Goal: Task Accomplishment & Management: Manage account settings

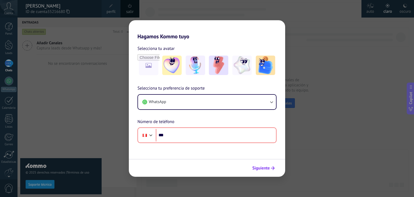
click at [272, 168] on icon "submit" at bounding box center [273, 168] width 4 height 4
click at [303, 132] on div "Hagamos Kommo tuyo Selecciona tu avatar Selecciona tu preferencia de soporte Wh…" at bounding box center [207, 98] width 414 height 197
click at [291, 117] on div "Hagamos Kommo tuyo Selecciona tu avatar Selecciona tu preferencia de soporte Wh…" at bounding box center [207, 98] width 414 height 197
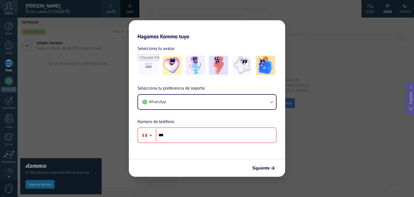
drag, startPoint x: 299, startPoint y: 60, endPoint x: 249, endPoint y: 40, distance: 53.2
click at [295, 56] on div "Hagamos Kommo tuyo Selecciona tu avatar Selecciona tu preferencia de soporte Wh…" at bounding box center [207, 98] width 414 height 197
drag, startPoint x: 249, startPoint y: 40, endPoint x: 237, endPoint y: 40, distance: 11.9
click at [247, 40] on div "Selecciona tu avatar Selecciona tu preferencia de soporte WhatsApp Número de te…" at bounding box center [207, 91] width 156 height 103
drag, startPoint x: 228, startPoint y: 36, endPoint x: 207, endPoint y: 25, distance: 23.2
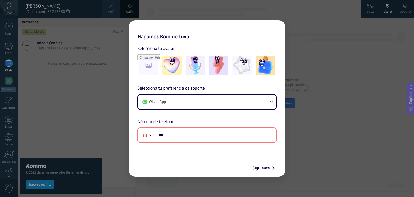
click at [227, 36] on h2 "Hagamos Kommo tuyo" at bounding box center [207, 29] width 156 height 19
click at [203, 22] on h2 "Hagamos Kommo tuyo" at bounding box center [207, 29] width 156 height 19
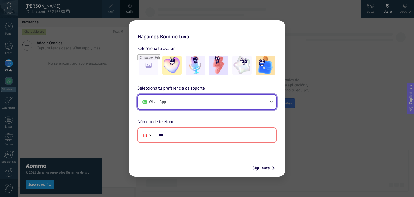
click at [215, 108] on button "WhatsApp" at bounding box center [207, 102] width 138 height 15
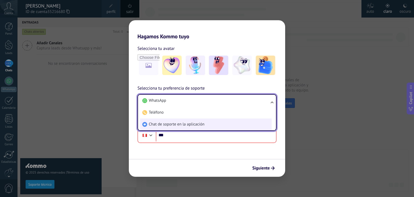
click at [183, 122] on span "Chat de soporte en la aplicación" at bounding box center [177, 124] width 56 height 5
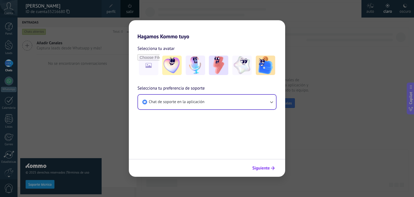
click at [264, 169] on span "Siguiente" at bounding box center [261, 168] width 18 height 4
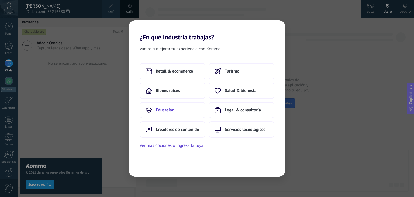
click at [163, 109] on span "Educación" at bounding box center [165, 109] width 19 height 5
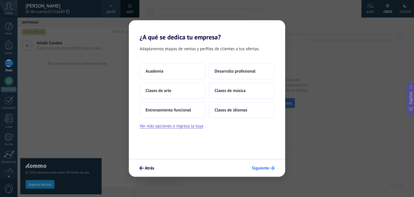
click at [254, 168] on span "Siguiente" at bounding box center [261, 168] width 18 height 4
click at [307, 124] on div "¿A qué se dedica tu empresa? Adaptaremos etapas de ventas y perfiles de cliente…" at bounding box center [207, 98] width 414 height 197
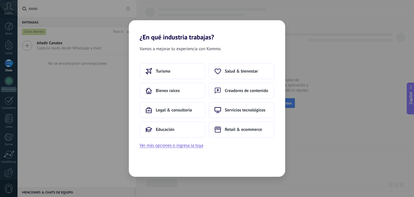
click at [78, 33] on div "¿En qué industria trabajas? Vamos a mejorar tu experiencia con Kommo. Turismo S…" at bounding box center [207, 98] width 414 height 197
drag, startPoint x: 186, startPoint y: 149, endPoint x: 171, endPoint y: 143, distance: 16.1
click at [171, 143] on button "Ver más opciones o ingresa la tuya" at bounding box center [172, 145] width 64 height 7
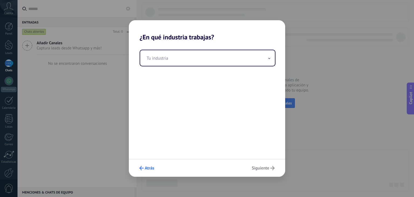
click at [148, 169] on span "Atrás" at bounding box center [149, 168] width 9 height 4
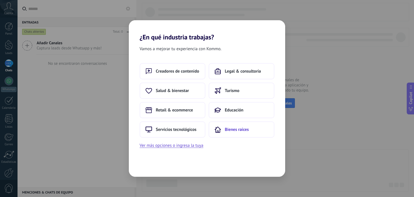
drag, startPoint x: 149, startPoint y: 166, endPoint x: 237, endPoint y: 126, distance: 97.2
click at [149, 166] on div "Vamos a mejorar tu experiencia con Kommo. Creadores de contenido Legal & consul…" at bounding box center [207, 109] width 156 height 136
click at [281, 48] on div "Vamos a mejorar tu experiencia con Kommo." at bounding box center [207, 49] width 156 height 9
drag, startPoint x: 277, startPoint y: 33, endPoint x: 277, endPoint y: 27, distance: 5.4
click at [277, 31] on h2 "¿En qué industria trabajas?" at bounding box center [207, 30] width 156 height 21
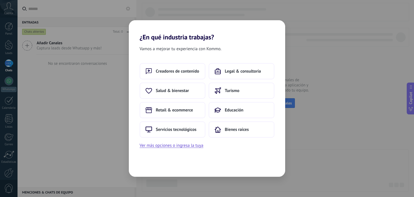
drag, startPoint x: 277, startPoint y: 27, endPoint x: 272, endPoint y: 25, distance: 5.6
click at [277, 26] on h2 "¿En qué industria trabajas?" at bounding box center [207, 30] width 156 height 21
drag, startPoint x: 265, startPoint y: 26, endPoint x: 262, endPoint y: 28, distance: 3.5
click at [264, 27] on h2 "¿En qué industria trabajas?" at bounding box center [207, 30] width 156 height 21
click at [173, 35] on h2 "¿En qué industria trabajas?" at bounding box center [207, 30] width 156 height 21
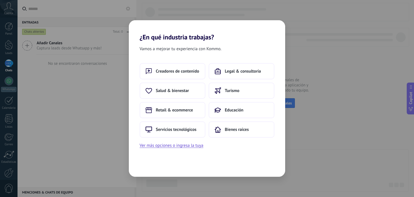
drag, startPoint x: 161, startPoint y: 33, endPoint x: 141, endPoint y: 26, distance: 20.6
click at [156, 28] on h2 "¿En qué industria trabajas?" at bounding box center [207, 30] width 156 height 21
click at [131, 23] on h2 "¿En qué industria trabajas?" at bounding box center [207, 30] width 156 height 21
click at [142, 150] on div "Vamos a mejorar tu experiencia con Kommo. Creadores de contenido Legal & consul…" at bounding box center [207, 109] width 156 height 136
drag, startPoint x: 146, startPoint y: 167, endPoint x: 156, endPoint y: 170, distance: 11.4
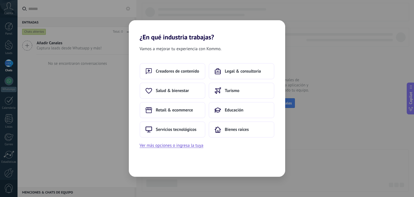
click at [148, 168] on div "Vamos a mejorar tu experiencia con Kommo. Creadores de contenido Legal & consul…" at bounding box center [207, 109] width 156 height 136
drag, startPoint x: 156, startPoint y: 170, endPoint x: 215, endPoint y: 173, distance: 58.8
click at [204, 174] on div "Vamos a mejorar tu experiencia con Kommo. Creadores de contenido Legal & consul…" at bounding box center [207, 109] width 156 height 136
click at [241, 171] on div "Vamos a mejorar tu experiencia con Kommo. Creadores de contenido Legal & consul…" at bounding box center [207, 109] width 156 height 136
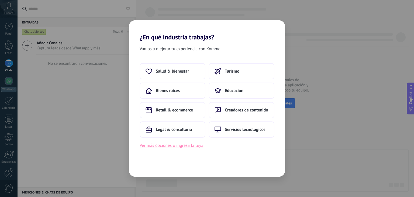
click at [172, 145] on button "Ver más opciones o ingresa la tuya" at bounding box center [172, 145] width 64 height 7
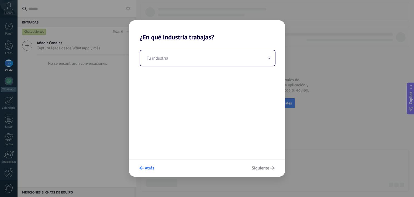
click at [149, 166] on span "Atrás" at bounding box center [149, 168] width 9 height 4
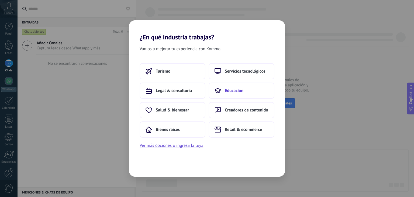
click at [243, 93] on button "Educación" at bounding box center [242, 91] width 66 height 16
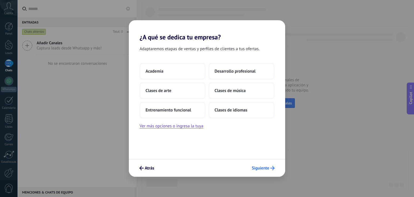
click at [266, 166] on span "Siguiente" at bounding box center [261, 168] width 18 height 4
click at [268, 168] on span "Siguiente" at bounding box center [261, 168] width 18 height 4
click at [179, 77] on button "Academia" at bounding box center [173, 71] width 66 height 16
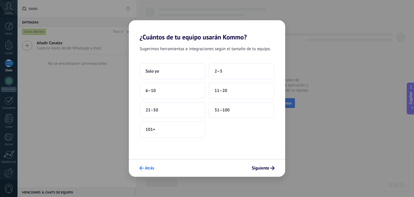
click at [143, 167] on icon "submit" at bounding box center [141, 168] width 4 height 4
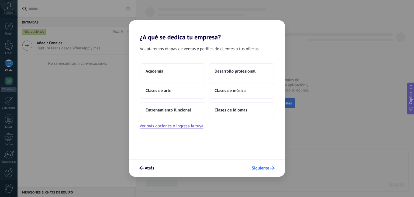
click at [259, 169] on span "Siguiente" at bounding box center [261, 168] width 18 height 4
click at [161, 126] on button "Ver más opciones o ingresa la tuya" at bounding box center [172, 125] width 64 height 7
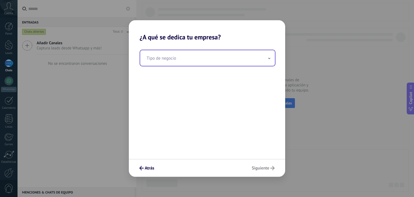
click at [186, 59] on input "text" at bounding box center [207, 58] width 135 height 16
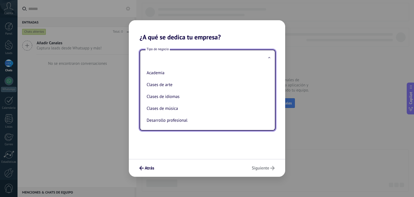
click at [187, 58] on input "text" at bounding box center [207, 58] width 135 height 16
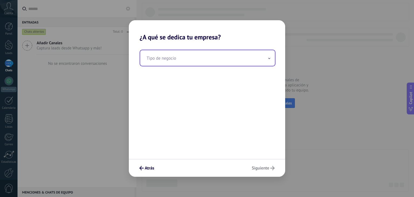
click at [187, 58] on input "text" at bounding box center [207, 58] width 135 height 16
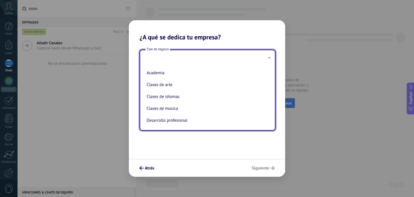
click at [187, 58] on input "text" at bounding box center [207, 58] width 135 height 16
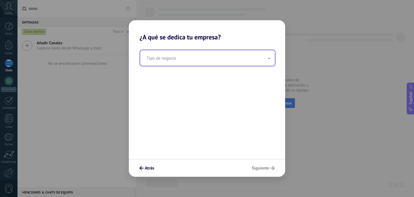
click at [197, 60] on input "text" at bounding box center [207, 58] width 135 height 16
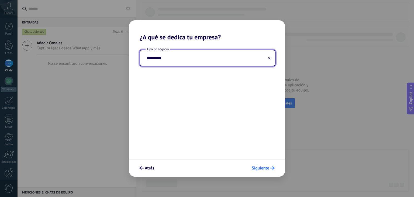
type input "*********"
click at [274, 166] on icon "submit" at bounding box center [273, 168] width 4 height 4
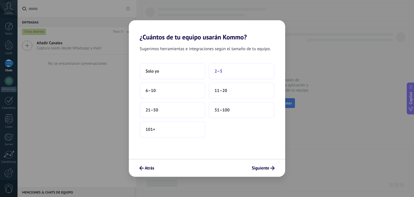
click at [237, 73] on button "2–5" at bounding box center [242, 71] width 66 height 16
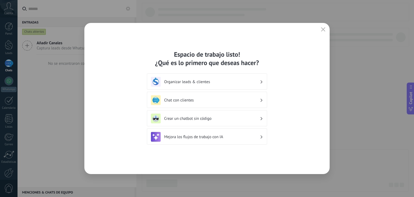
click at [248, 99] on h3 "Chat con clientes" at bounding box center [212, 100] width 96 height 5
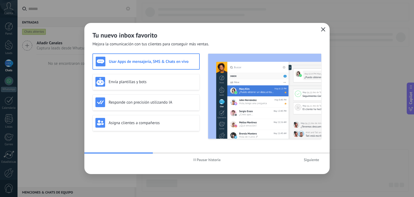
click at [322, 30] on icon "button" at bounding box center [323, 29] width 4 height 4
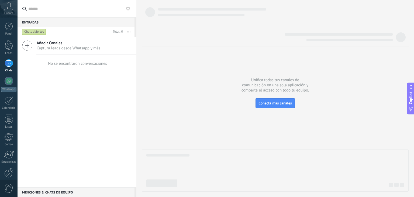
scroll to position [27, 0]
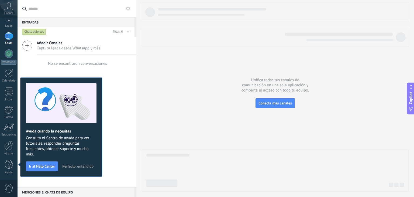
click at [12, 5] on icon at bounding box center [8, 6] width 9 height 8
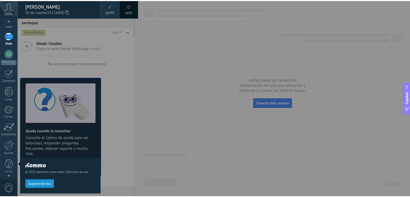
scroll to position [0, 0]
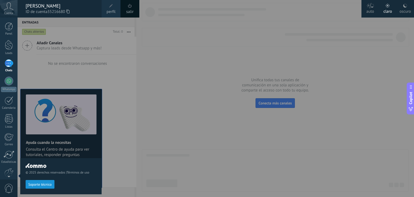
click at [402, 7] on div "oscuro" at bounding box center [405, 11] width 11 height 14
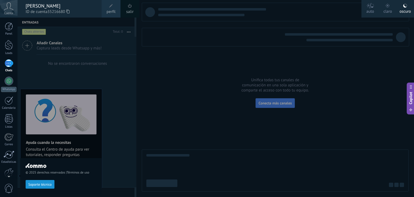
click at [108, 77] on div at bounding box center [225, 98] width 414 height 197
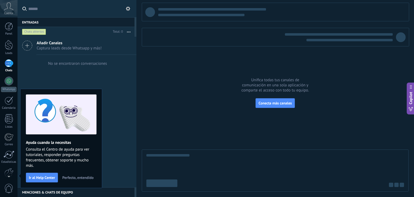
click at [121, 63] on div "No se encontraron conversaciones" at bounding box center [77, 63] width 119 height 17
click at [84, 176] on span "Perfecto, entendido" at bounding box center [77, 178] width 31 height 4
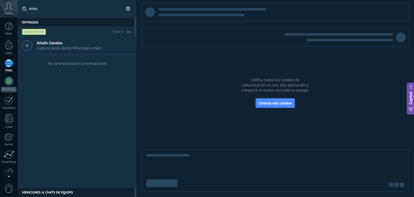
click at [125, 8] on button at bounding box center [128, 8] width 6 height 6
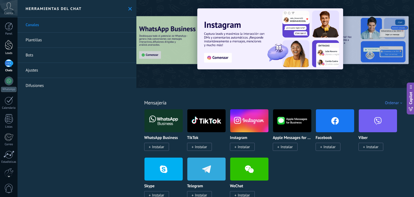
click at [7, 43] on div at bounding box center [9, 45] width 8 height 10
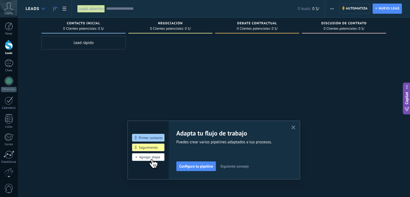
click at [43, 8] on icon at bounding box center [44, 9] width 4 height 2
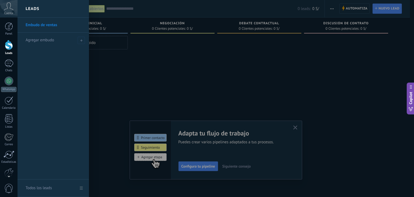
click at [47, 26] on link "Embudo de ventas" at bounding box center [55, 25] width 58 height 15
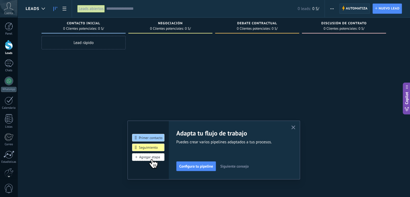
click at [350, 12] on span "Automatiza" at bounding box center [357, 9] width 22 height 10
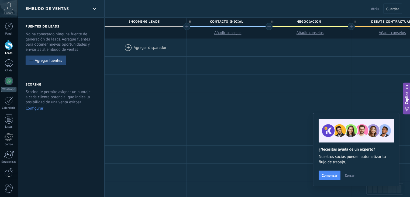
click at [126, 46] on div at bounding box center [146, 48] width 82 height 18
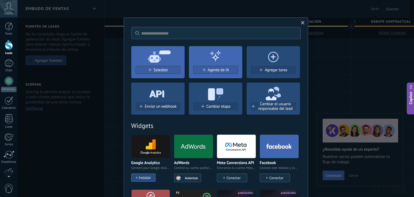
click at [147, 86] on div at bounding box center [157, 93] width 53 height 20
click at [148, 72] on div "Salesbot" at bounding box center [158, 70] width 44 height 5
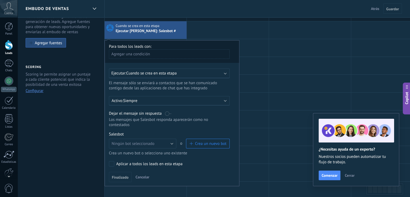
scroll to position [27, 0]
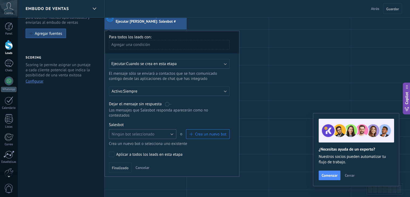
click at [172, 129] on button "Ningún bot seleccionado" at bounding box center [142, 134] width 67 height 10
click at [172, 132] on span "Ningún bot seleccionado" at bounding box center [140, 134] width 69 height 5
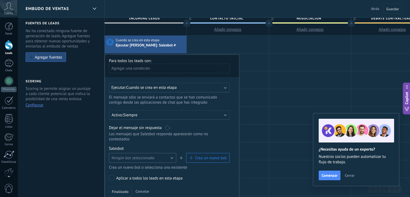
scroll to position [0, 0]
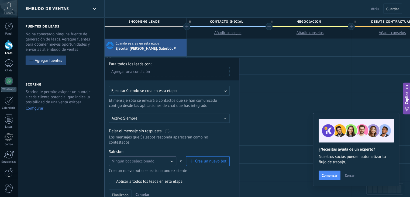
click at [168, 156] on button "Ningún bot seleccionado" at bounding box center [142, 161] width 67 height 10
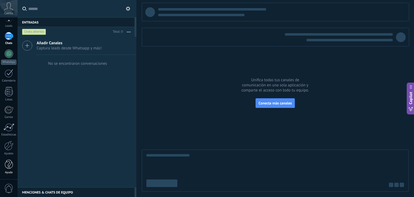
scroll to position [27, 0]
click at [8, 149] on div at bounding box center [8, 145] width 9 height 9
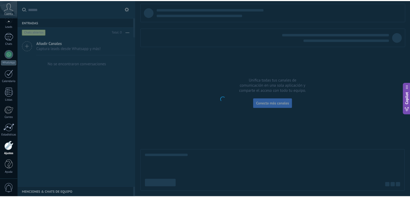
scroll to position [27, 0]
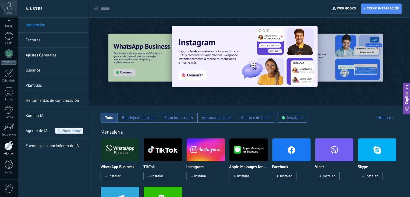
click at [65, 102] on link "Herramientas de comunicación" at bounding box center [55, 100] width 58 height 15
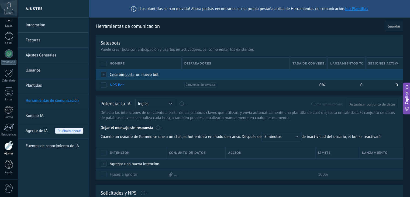
click at [128, 75] on span "importar" at bounding box center [128, 74] width 15 height 5
click at [0, 0] on input "importar un nuevo bot" at bounding box center [0, 0] width 0 height 0
click at [126, 74] on span "importar" at bounding box center [128, 74] width 15 height 5
click at [0, 0] on input "importar un nuevo bot" at bounding box center [0, 0] width 0 height 0
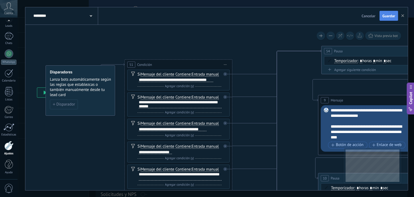
click at [388, 18] on span "Guardar" at bounding box center [389, 16] width 13 height 4
click at [391, 16] on span "Guardar" at bounding box center [389, 16] width 13 height 4
click at [403, 16] on use "button" at bounding box center [403, 15] width 3 height 3
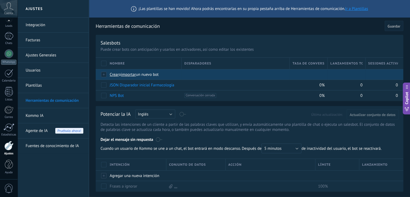
click at [127, 75] on span "importar" at bounding box center [128, 74] width 15 height 5
click at [0, 0] on input "importar un nuevo bot" at bounding box center [0, 0] width 0 height 0
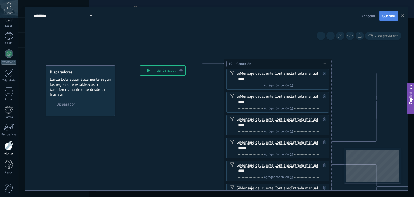
click at [386, 17] on span "Guardar" at bounding box center [389, 16] width 13 height 4
click at [402, 16] on use "button" at bounding box center [403, 15] width 3 height 3
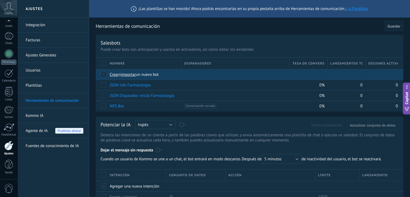
click at [131, 73] on span "importar" at bounding box center [128, 74] width 15 height 5
click at [0, 0] on input "importar un nuevo bot" at bounding box center [0, 0] width 0 height 0
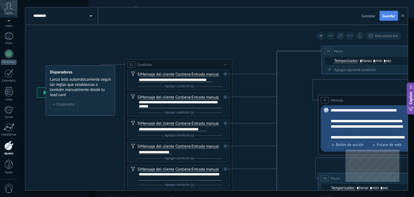
click at [393, 16] on span "Guardar" at bounding box center [389, 16] width 13 height 4
click at [403, 15] on use "button" at bounding box center [403, 15] width 3 height 3
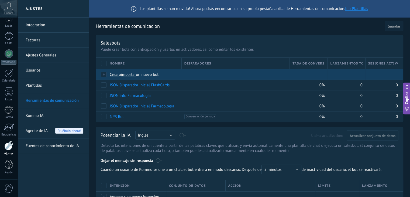
click at [131, 73] on span "importar" at bounding box center [128, 74] width 15 height 5
click at [0, 0] on input "importar un nuevo bot" at bounding box center [0, 0] width 0 height 0
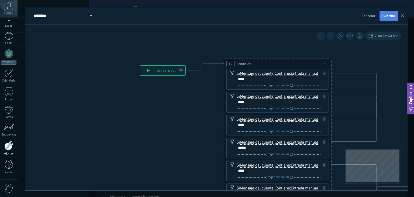
click at [391, 17] on span "Guardar" at bounding box center [389, 16] width 13 height 4
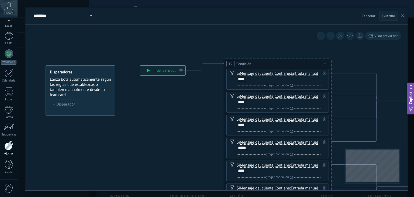
click at [403, 16] on use "button" at bounding box center [403, 15] width 3 height 3
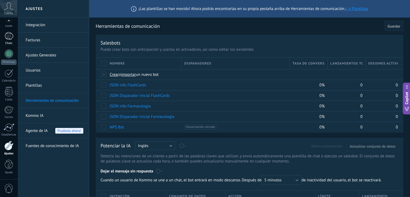
click at [12, 36] on div at bounding box center [9, 36] width 9 height 8
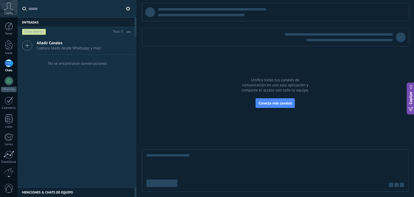
click at [125, 9] on button at bounding box center [128, 8] width 6 height 6
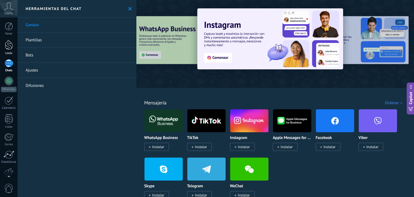
click at [6, 47] on div at bounding box center [9, 45] width 8 height 10
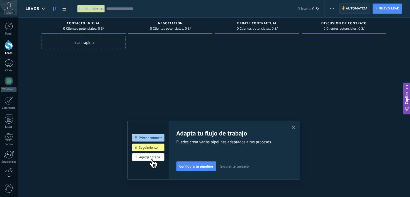
click at [355, 11] on span "Automatiza" at bounding box center [357, 9] width 22 height 10
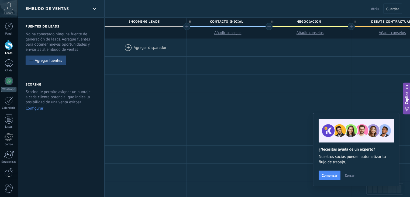
click at [125, 46] on div at bounding box center [146, 48] width 82 height 18
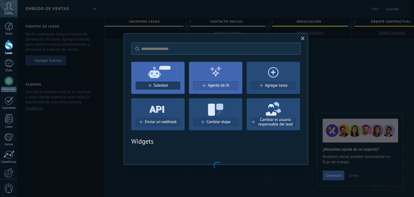
click at [143, 85] on div "Salesbot" at bounding box center [158, 85] width 44 height 5
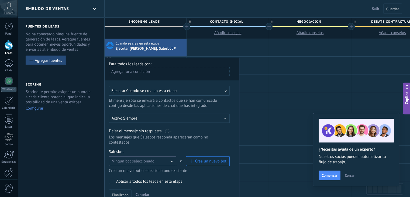
click at [159, 156] on button "Ningún bot seleccionado" at bounding box center [142, 161] width 67 height 10
click at [173, 156] on button "Ningún bot seleccionado" at bounding box center [142, 161] width 67 height 10
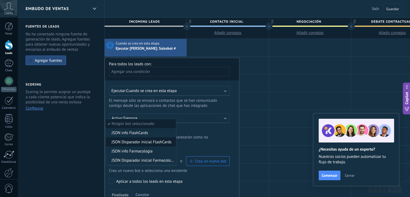
click at [160, 139] on span "JSON Disparador inicial FlashCards" at bounding box center [140, 141] width 69 height 5
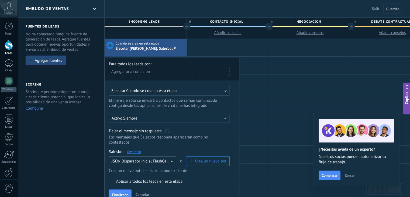
scroll to position [27, 0]
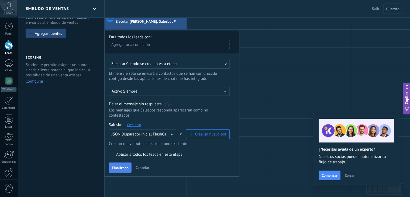
click at [112, 166] on span "Finalizado" at bounding box center [120, 168] width 17 height 4
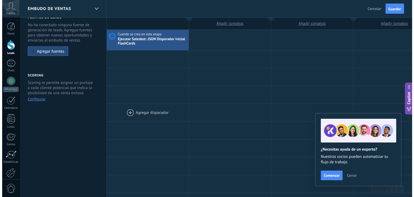
scroll to position [0, 0]
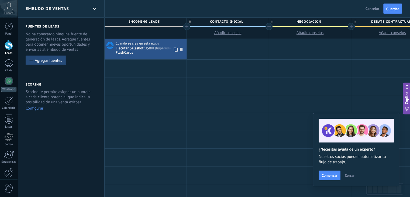
click at [141, 53] on div "Ejecutar Salesbot: JSON Disparador inicial FlashCards" at bounding box center [151, 50] width 70 height 9
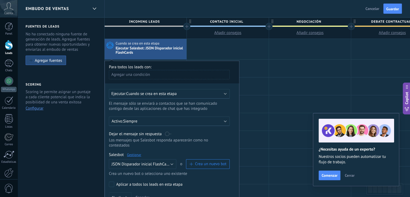
click at [136, 152] on link "Gestionar" at bounding box center [134, 154] width 14 height 5
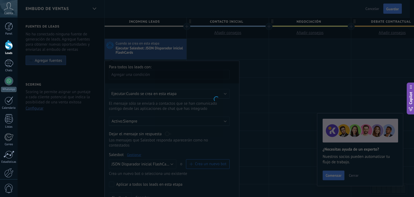
type input "**********"
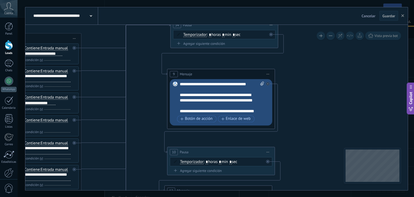
drag, startPoint x: 286, startPoint y: 120, endPoint x: 135, endPoint y: 94, distance: 153.5
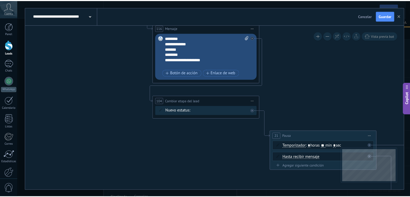
scroll to position [54, 0]
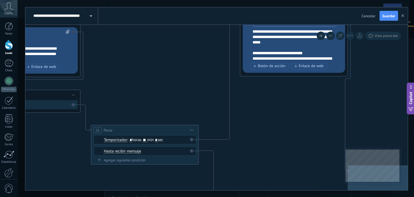
drag, startPoint x: 328, startPoint y: 81, endPoint x: 133, endPoint y: 76, distance: 194.8
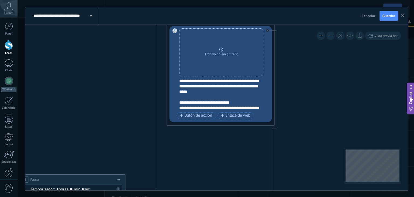
drag, startPoint x: 295, startPoint y: 111, endPoint x: 237, endPoint y: 158, distance: 74.6
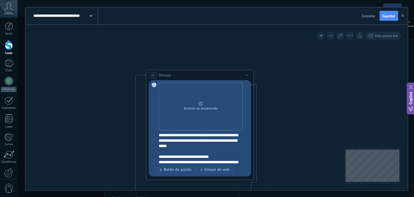
drag, startPoint x: 302, startPoint y: 88, endPoint x: 280, endPoint y: 145, distance: 61.1
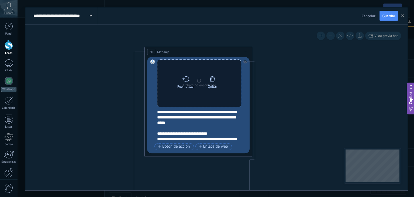
click at [190, 80] on div "Reemplazar" at bounding box center [186, 81] width 23 height 15
click input "Subir" at bounding box center [0, 0] width 0 height 0
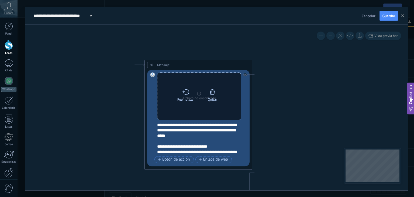
click at [179, 95] on div "Reemplazar" at bounding box center [186, 94] width 23 height 15
click input "Subir" at bounding box center [0, 0] width 0 height 0
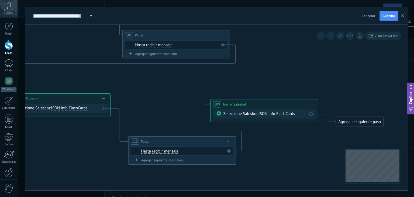
drag, startPoint x: 318, startPoint y: 114, endPoint x: 187, endPoint y: 77, distance: 136.5
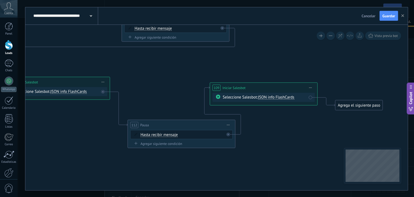
drag, startPoint x: 285, startPoint y: 151, endPoint x: 286, endPoint y: 137, distance: 14.0
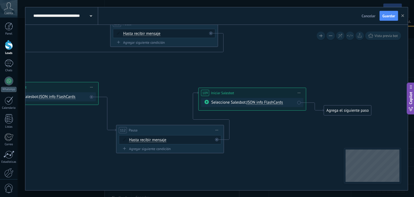
drag, startPoint x: 305, startPoint y: 138, endPoint x: 323, endPoint y: 147, distance: 20.6
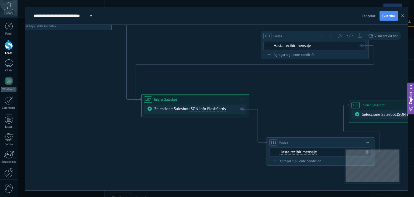
drag, startPoint x: 163, startPoint y: 93, endPoint x: 277, endPoint y: 105, distance: 113.9
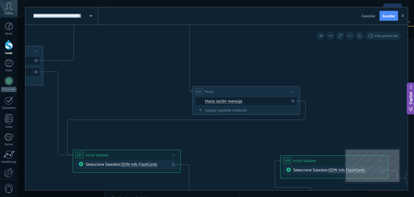
drag, startPoint x: 216, startPoint y: 72, endPoint x: 133, endPoint y: 121, distance: 96.0
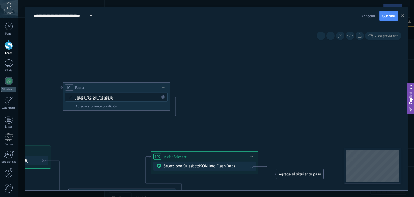
drag, startPoint x: 378, startPoint y: 85, endPoint x: 177, endPoint y: 72, distance: 201.6
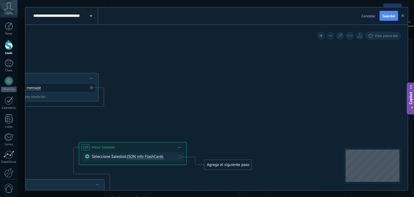
drag, startPoint x: 300, startPoint y: 96, endPoint x: 286, endPoint y: 39, distance: 58.6
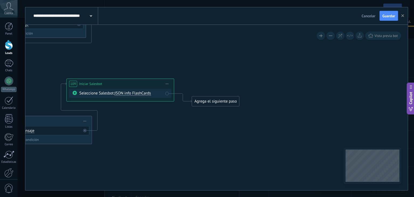
drag, startPoint x: 305, startPoint y: 88, endPoint x: 312, endPoint y: 47, distance: 40.8
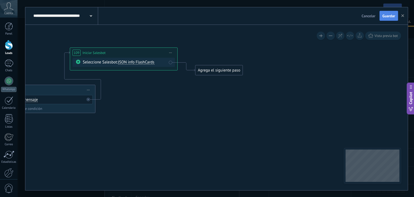
click at [392, 15] on span "Guardar" at bounding box center [389, 16] width 13 height 4
click at [402, 14] on icon "button" at bounding box center [403, 15] width 3 height 3
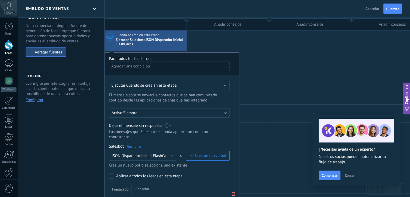
scroll to position [0, 0]
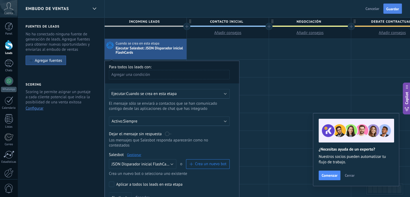
click at [387, 10] on span "Guardar" at bounding box center [392, 9] width 13 height 4
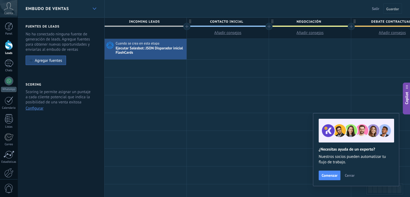
click at [94, 10] on div at bounding box center [94, 9] width 9 height 11
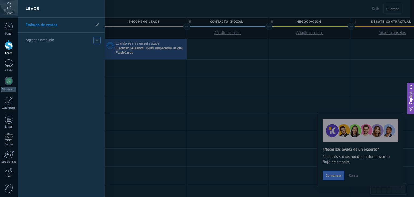
click at [94, 39] on span at bounding box center [96, 40] width 7 height 7
click at [57, 40] on input "text" at bounding box center [59, 40] width 66 height 9
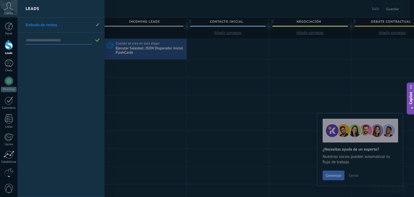
click at [95, 23] on li "Embudo de ventas" at bounding box center [61, 25] width 87 height 15
click at [98, 25] on icon at bounding box center [97, 24] width 3 height 3
click at [69, 23] on input "**********" at bounding box center [59, 25] width 66 height 9
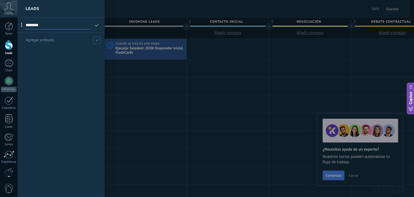
type input "********"
click at [96, 24] on icon at bounding box center [97, 24] width 6 height 3
click at [95, 40] on div "TARJETAS Agregar embudo" at bounding box center [61, 107] width 87 height 179
click at [96, 40] on icon at bounding box center [97, 40] width 2 height 2
click at [47, 40] on input "text" at bounding box center [59, 40] width 66 height 9
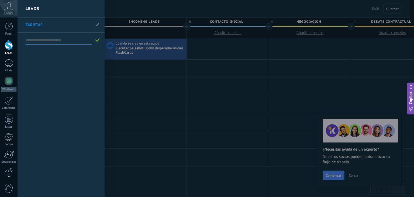
click at [47, 40] on input "text" at bounding box center [59, 40] width 66 height 9
click at [45, 43] on input "text" at bounding box center [59, 40] width 66 height 9
click at [59, 43] on input "text" at bounding box center [59, 40] width 66 height 9
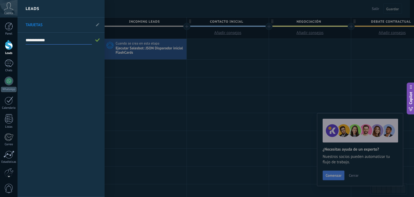
type input "**********"
click at [97, 40] on span at bounding box center [97, 40] width 5 height 4
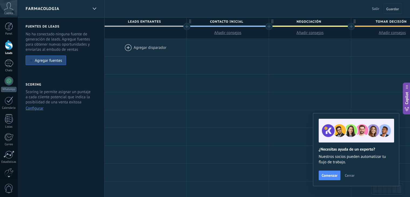
click at [128, 49] on div at bounding box center [146, 48] width 82 height 18
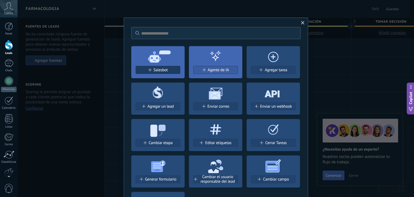
click at [146, 68] on div "Salesbot" at bounding box center [158, 70] width 44 height 5
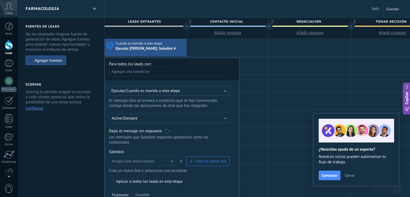
click at [166, 91] on span "Cuando es movido a esta etapa" at bounding box center [153, 90] width 54 height 5
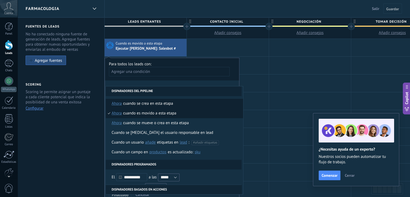
click at [176, 106] on li "Cuando se crea en esta etapa ahora después de 5 minutos después de 10 minutos u…" at bounding box center [175, 104] width 138 height 10
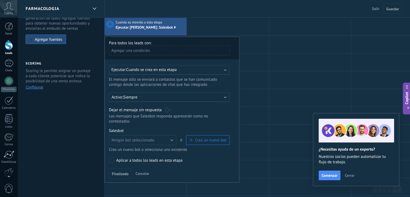
scroll to position [27, 0]
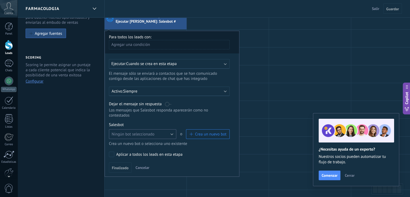
click at [151, 132] on span "Ningún bot seleccionado" at bounding box center [133, 134] width 43 height 5
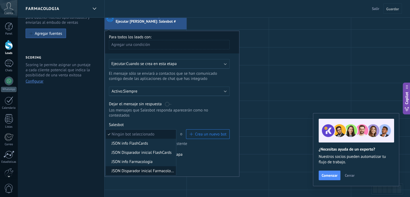
click at [163, 168] on span "JSON Disparador inicial Farmacología" at bounding box center [140, 170] width 69 height 5
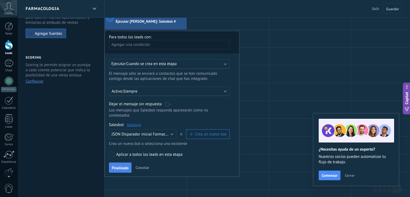
click at [124, 166] on span "Finalizado" at bounding box center [120, 168] width 17 height 4
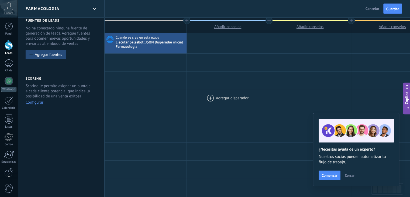
scroll to position [0, 0]
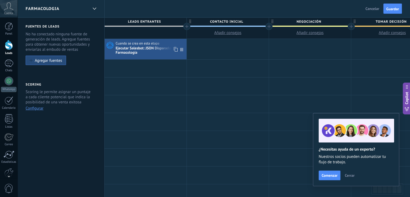
click at [151, 49] on div "Ejecutar Salesbot: JSON Disparador inicial Farmacología" at bounding box center [151, 50] width 70 height 9
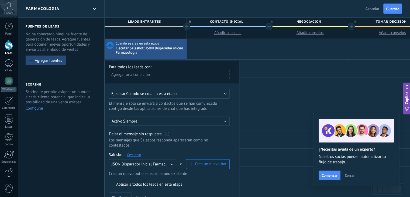
click at [151, 49] on div "Ejecutar Salesbot: JSON Disparador inicial Farmacología" at bounding box center [151, 50] width 70 height 9
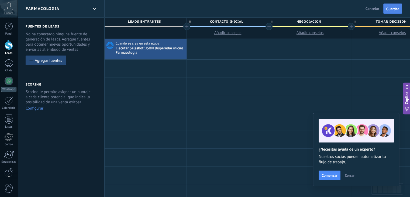
click at [395, 7] on span "Guardar" at bounding box center [392, 9] width 13 height 4
click at [135, 52] on div "Ejecutar Salesbot: JSON Disparador inicial Farmacología" at bounding box center [151, 50] width 70 height 9
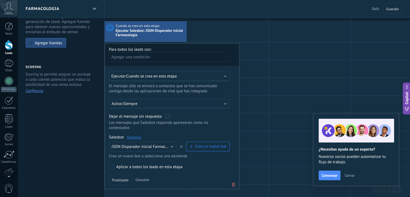
scroll to position [27, 0]
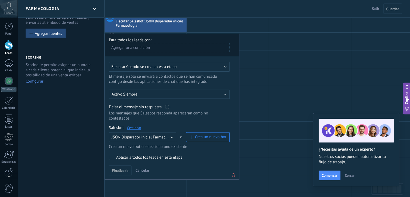
click at [136, 125] on link "Gestionar" at bounding box center [134, 127] width 14 height 5
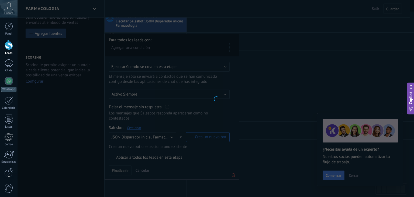
type input "**********"
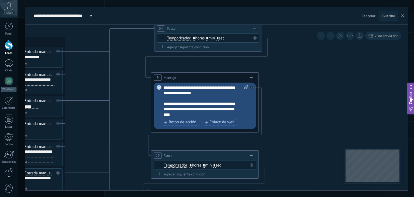
drag, startPoint x: 290, startPoint y: 91, endPoint x: 123, endPoint y: 67, distance: 168.4
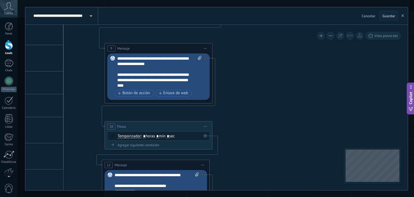
drag, startPoint x: 315, startPoint y: 127, endPoint x: 268, endPoint y: 95, distance: 56.5
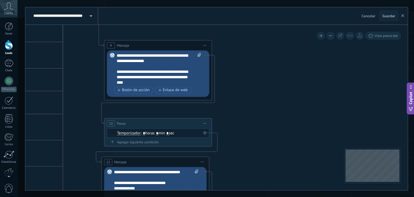
drag, startPoint x: 263, startPoint y: 154, endPoint x: 261, endPoint y: 92, distance: 62.1
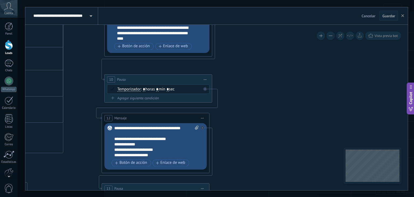
drag, startPoint x: 258, startPoint y: 138, endPoint x: 252, endPoint y: 88, distance: 50.6
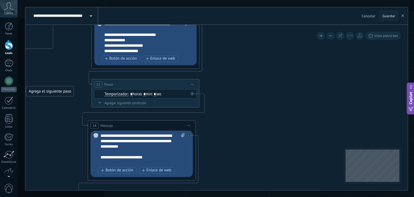
drag, startPoint x: 252, startPoint y: 123, endPoint x: 249, endPoint y: 78, distance: 45.2
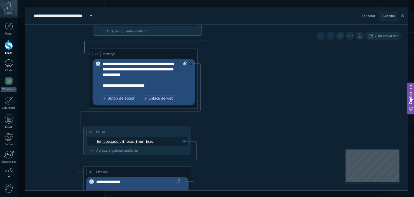
drag, startPoint x: 252, startPoint y: 117, endPoint x: 249, endPoint y: 83, distance: 33.9
click at [251, 76] on icon at bounding box center [235, 158] width 1110 height 1045
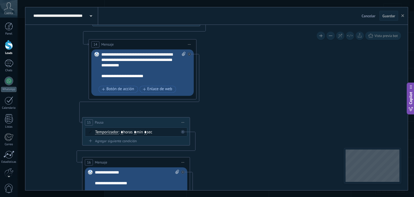
drag, startPoint x: 248, startPoint y: 117, endPoint x: 246, endPoint y: 98, distance: 19.0
click at [246, 78] on icon at bounding box center [234, 149] width 1110 height 1045
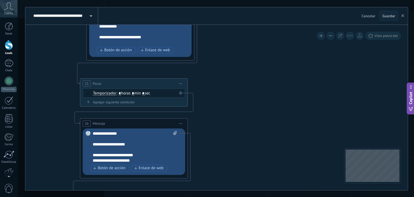
click at [252, 94] on icon at bounding box center [232, 110] width 1110 height 1045
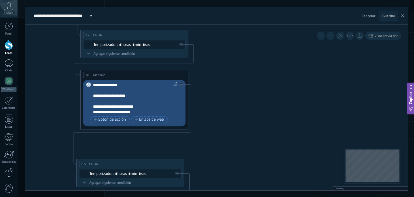
drag, startPoint x: 253, startPoint y: 126, endPoint x: 243, endPoint y: 85, distance: 41.9
click at [244, 87] on icon at bounding box center [232, 62] width 1110 height 1045
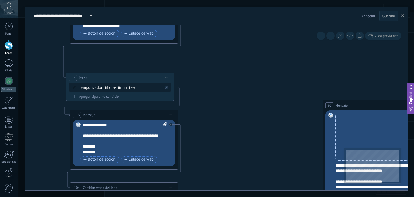
drag, startPoint x: 245, startPoint y: 108, endPoint x: 244, endPoint y: 127, distance: 19.2
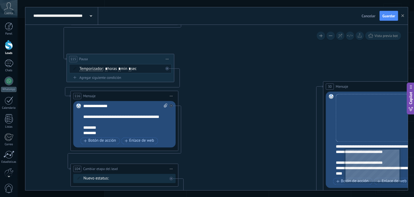
drag, startPoint x: 245, startPoint y: 117, endPoint x: 241, endPoint y: 105, distance: 12.7
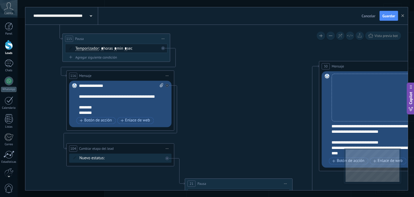
drag, startPoint x: 245, startPoint y: 96, endPoint x: 244, endPoint y: 91, distance: 5.8
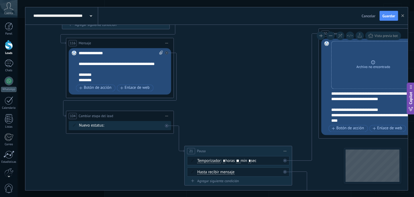
drag, startPoint x: 242, startPoint y: 105, endPoint x: 208, endPoint y: 100, distance: 34.3
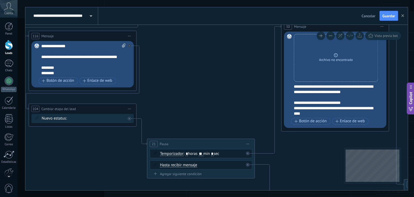
drag, startPoint x: 244, startPoint y: 102, endPoint x: 199, endPoint y: 98, distance: 44.9
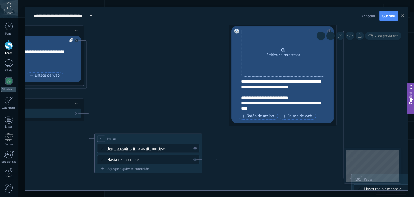
drag, startPoint x: 195, startPoint y: 94, endPoint x: 160, endPoint y: 100, distance: 36.0
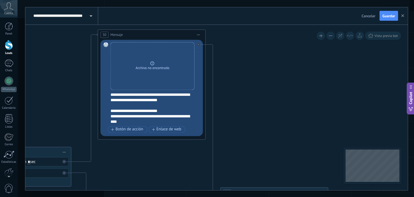
drag, startPoint x: 345, startPoint y: 88, endPoint x: 246, endPoint y: 87, distance: 99.3
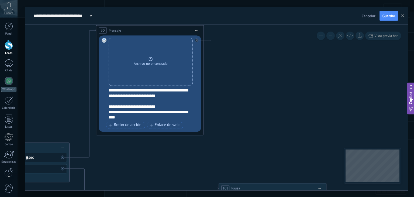
drag, startPoint x: 279, startPoint y: 120, endPoint x: 284, endPoint y: 71, distance: 48.6
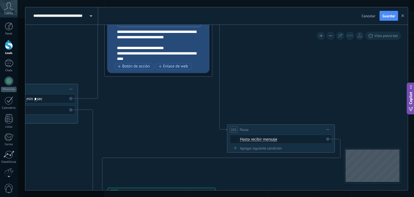
drag, startPoint x: 291, startPoint y: 109, endPoint x: 295, endPoint y: 76, distance: 33.4
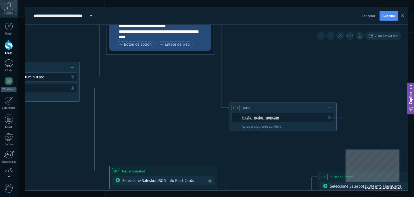
drag, startPoint x: 299, startPoint y: 82, endPoint x: 302, endPoint y: 62, distance: 20.4
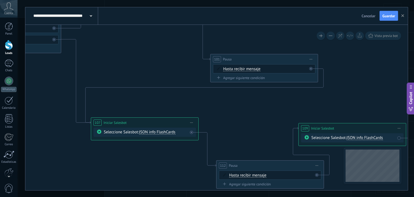
drag, startPoint x: 301, startPoint y: 140, endPoint x: 233, endPoint y: 104, distance: 76.9
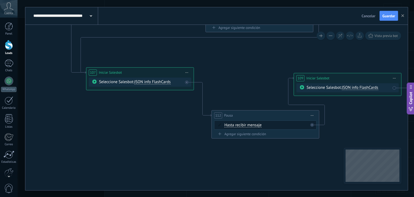
drag, startPoint x: 316, startPoint y: 158, endPoint x: 365, endPoint y: 137, distance: 52.9
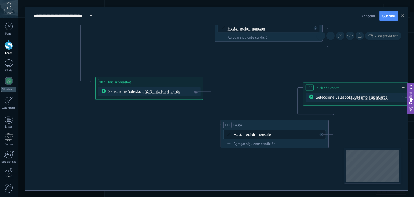
click at [171, 91] on span "JSON info FlashCards" at bounding box center [162, 91] width 36 height 5
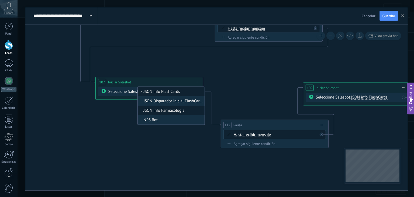
click at [188, 111] on span "JSON info Farmacologia" at bounding box center [170, 110] width 65 height 5
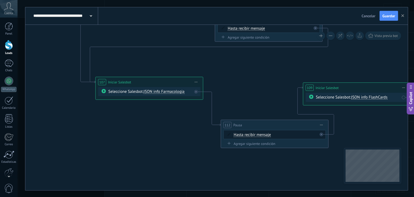
click at [371, 98] on span "JSON info FlashCards" at bounding box center [369, 96] width 36 height 5
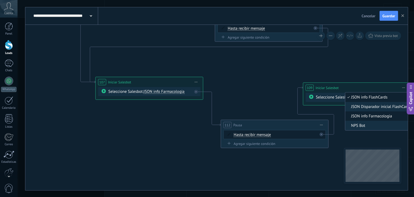
click at [370, 113] on span "JSON info Farmacologia" at bounding box center [377, 115] width 65 height 5
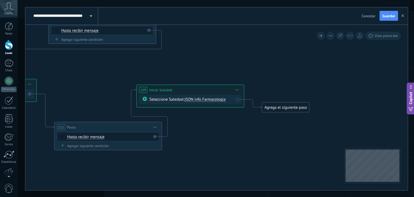
drag, startPoint x: 356, startPoint y: 129, endPoint x: 190, endPoint y: 145, distance: 167.4
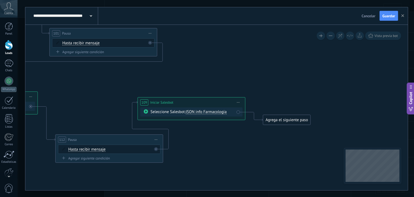
drag, startPoint x: 292, startPoint y: 122, endPoint x: 385, endPoint y: 57, distance: 113.7
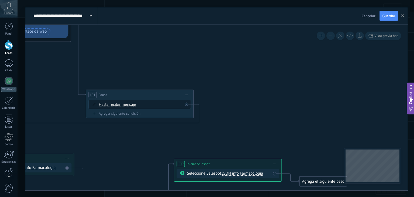
drag, startPoint x: 289, startPoint y: 54, endPoint x: 390, endPoint y: 138, distance: 130.8
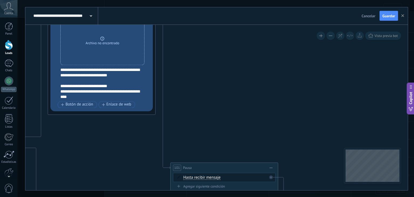
drag, startPoint x: 244, startPoint y: 104, endPoint x: 276, endPoint y: 125, distance: 37.9
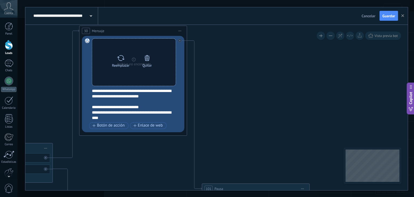
click at [122, 60] on icon at bounding box center [121, 58] width 8 height 8
click input "Subir" at bounding box center [0, 0] width 0 height 0
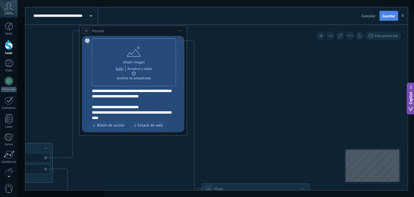
click at [393, 15] on span "Guardar" at bounding box center [389, 16] width 13 height 4
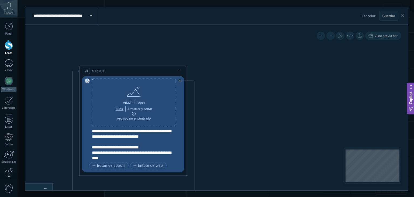
click at [402, 15] on icon "button" at bounding box center [403, 15] width 3 height 3
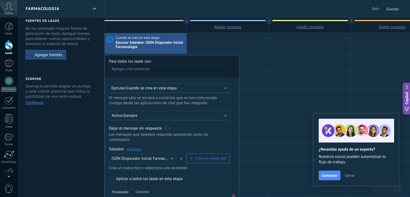
scroll to position [0, 0]
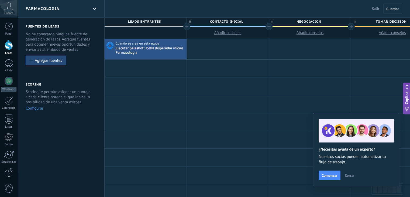
click at [83, 8] on div "FARMACOLOGIA" at bounding box center [57, 8] width 63 height 17
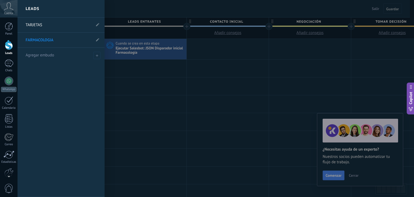
click at [77, 27] on link "TARJETAS" at bounding box center [59, 25] width 66 height 15
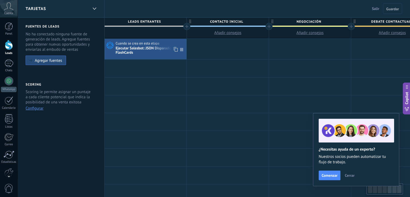
click at [155, 49] on div "Ejecutar Salesbot: JSON Disparador inicial FlashCards" at bounding box center [151, 50] width 70 height 9
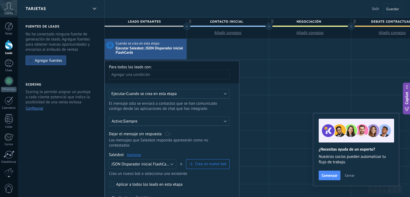
click at [65, 5] on div "TARJETAS" at bounding box center [57, 8] width 63 height 17
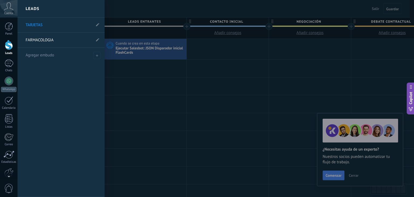
click at [64, 38] on link "FARMACOLOGIA" at bounding box center [59, 40] width 66 height 15
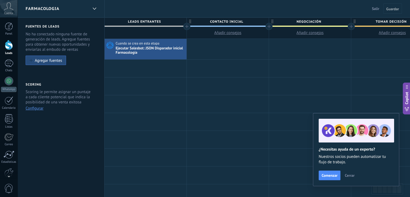
click at [67, 10] on div "FARMACOLOGIA" at bounding box center [57, 8] width 63 height 17
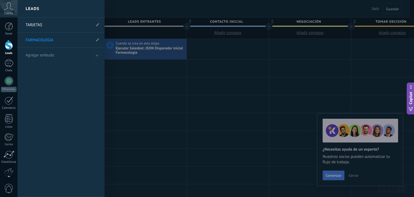
click at [63, 26] on link "TARJETAS" at bounding box center [59, 25] width 66 height 15
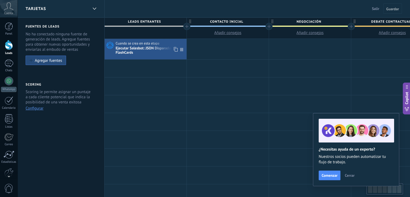
click at [157, 51] on div "Ejecutar Salesbot: JSON Disparador inicial FlashCards" at bounding box center [151, 50] width 70 height 9
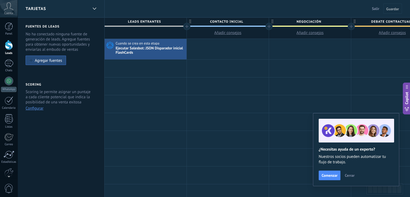
click at [351, 175] on span "Cerrar" at bounding box center [350, 175] width 10 height 4
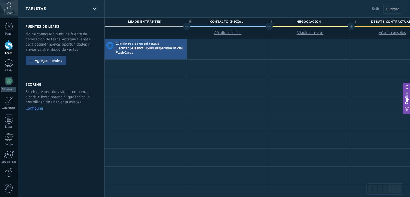
click at [4, 172] on div at bounding box center [9, 175] width 18 height 8
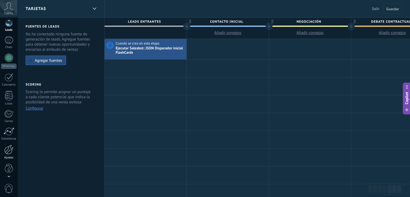
click at [10, 150] on div at bounding box center [8, 149] width 9 height 9
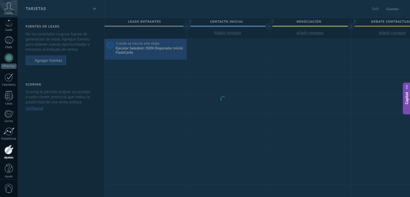
scroll to position [27, 0]
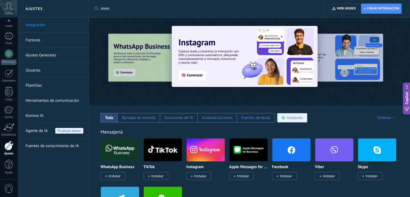
click at [287, 118] on div "Instalado" at bounding box center [295, 117] width 16 height 5
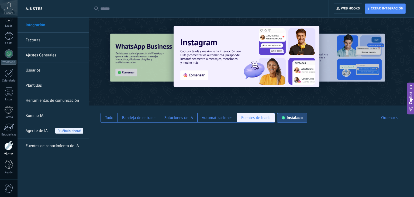
click at [243, 120] on div "Fuentes de leads" at bounding box center [255, 117] width 29 height 5
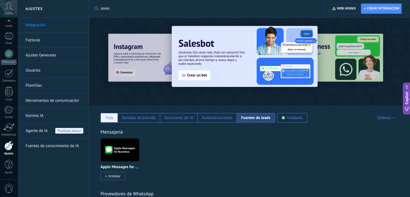
click at [107, 118] on div "Todo" at bounding box center [109, 117] width 8 height 5
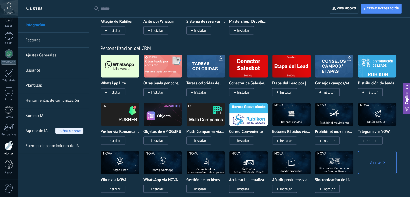
scroll to position [1052, 0]
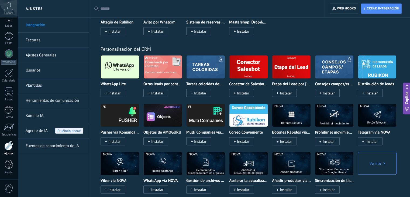
click at [109, 95] on span "Instalar" at bounding box center [114, 93] width 12 height 5
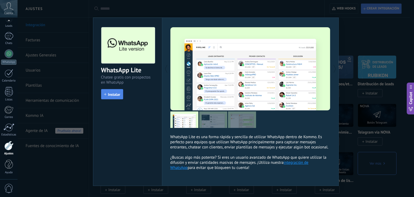
click at [112, 95] on span "Instalar" at bounding box center [114, 95] width 12 height 4
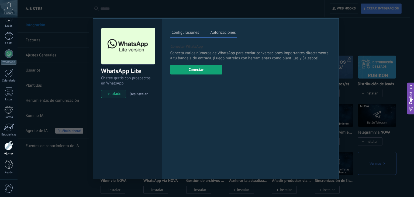
click at [209, 66] on button "Conectar" at bounding box center [196, 70] width 52 height 10
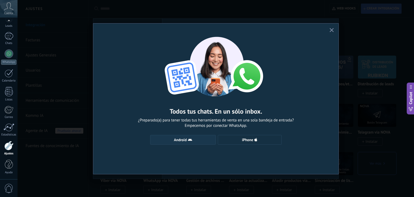
click at [211, 141] on span "Android" at bounding box center [183, 140] width 60 height 4
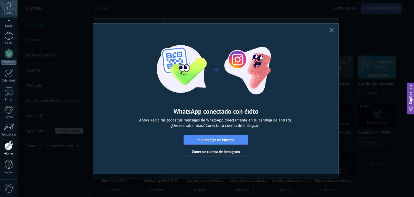
click at [331, 30] on icon "button" at bounding box center [332, 30] width 4 height 4
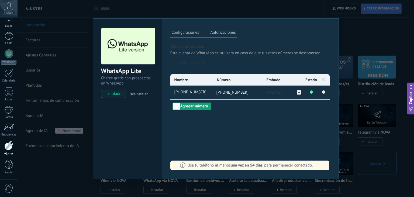
click at [182, 108] on button "Agregar número" at bounding box center [192, 106] width 39 height 8
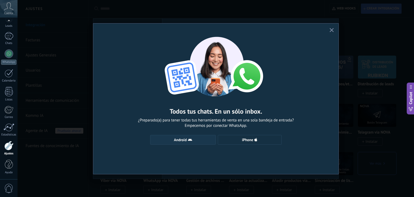
click at [197, 141] on span "Android" at bounding box center [183, 140] width 60 height 4
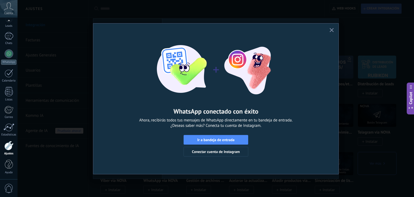
click at [331, 29] on use "button" at bounding box center [332, 30] width 4 height 4
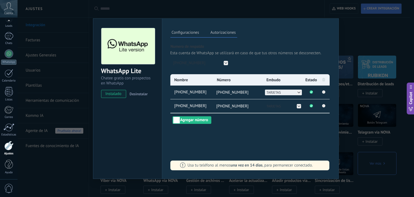
click at [297, 90] on icon at bounding box center [299, 92] width 4 height 5
click at [293, 97] on li "FARMACOLOGIA" at bounding box center [283, 98] width 37 height 6
click at [59, 171] on div "WhatsApp Lite Chatee gratis con prospectos en WhatsApp instalado Desinstalar Co…" at bounding box center [216, 98] width 397 height 197
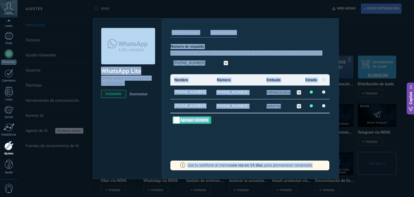
click at [59, 171] on div "WhatsApp Lite Chatee gratis con prospectos en WhatsApp instalado Desinstalar Co…" at bounding box center [216, 98] width 397 height 197
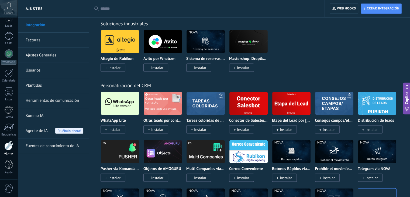
scroll to position [998, 0]
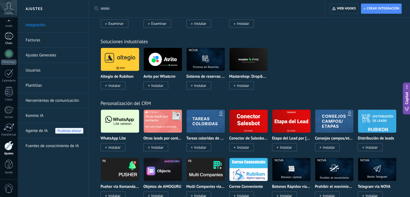
click at [10, 43] on div "Chats" at bounding box center [9, 44] width 16 height 4
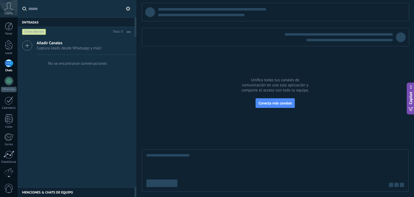
click at [128, 8] on icon at bounding box center [128, 8] width 4 height 4
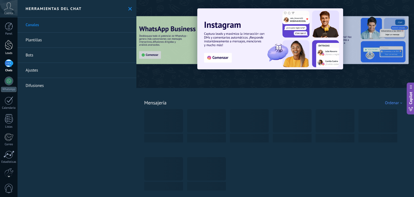
click at [12, 47] on div at bounding box center [9, 45] width 8 height 10
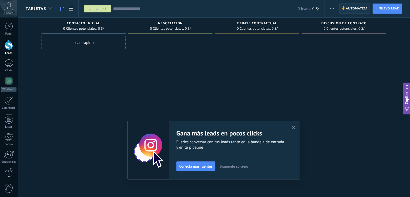
click at [360, 8] on span "Automatiza" at bounding box center [357, 9] width 22 height 10
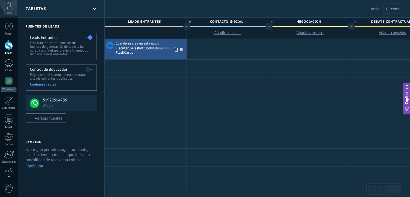
click at [146, 53] on div "Ejecutar Salesbot: JSON Disparador inicial FlashCards" at bounding box center [151, 50] width 70 height 9
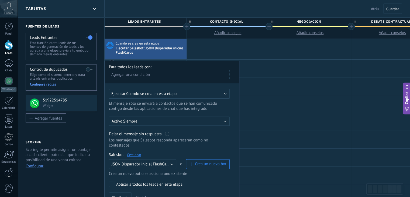
click at [88, 11] on div "TARJETAS" at bounding box center [57, 8] width 63 height 17
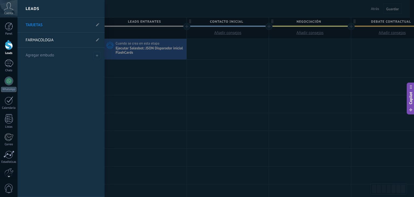
click at [69, 41] on link "FARMACOLOGIA" at bounding box center [59, 40] width 66 height 15
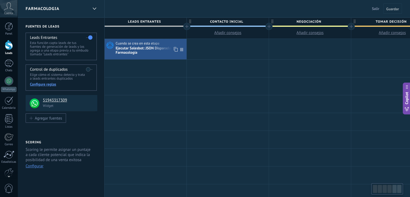
click at [141, 49] on div "Ejecutar Salesbot: JSON Disparador inicial Farmacología" at bounding box center [151, 50] width 70 height 9
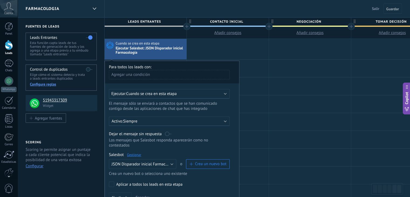
click at [137, 152] on link "Gestionar" at bounding box center [134, 154] width 14 height 5
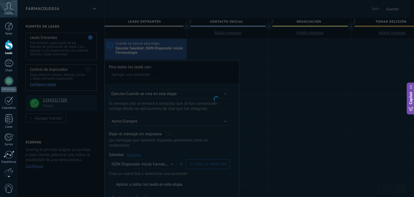
type input "**********"
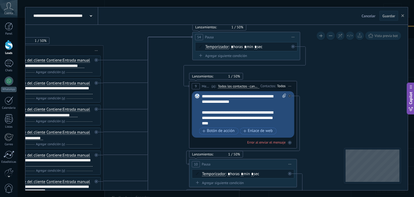
drag, startPoint x: 295, startPoint y: 108, endPoint x: 159, endPoint y: 94, distance: 137.2
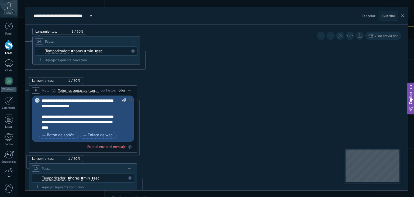
drag, startPoint x: 317, startPoint y: 92, endPoint x: 162, endPoint y: 96, distance: 155.1
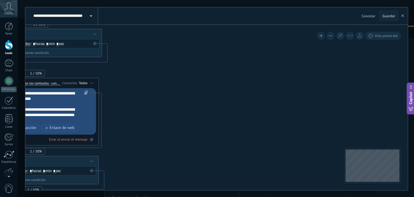
drag, startPoint x: 234, startPoint y: 85, endPoint x: 130, endPoint y: 70, distance: 104.7
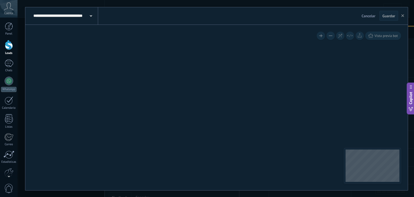
drag, startPoint x: 141, startPoint y: 97, endPoint x: 174, endPoint y: 33, distance: 71.3
drag, startPoint x: 177, startPoint y: 99, endPoint x: 200, endPoint y: 72, distance: 35.6
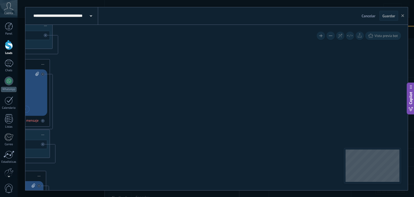
drag, startPoint x: 206, startPoint y: 75, endPoint x: 213, endPoint y: 41, distance: 34.5
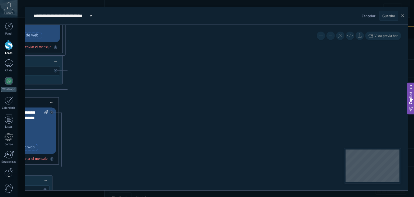
drag, startPoint x: 206, startPoint y: 67, endPoint x: 207, endPoint y: 95, distance: 28.1
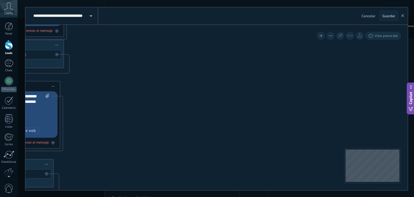
drag, startPoint x: 208, startPoint y: 91, endPoint x: 208, endPoint y: 69, distance: 22.7
click at [208, 73] on icon at bounding box center [98, 191] width 1110 height 1045
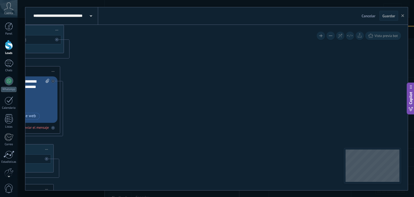
drag, startPoint x: 208, startPoint y: 110, endPoint x: 206, endPoint y: 97, distance: 12.7
click at [209, 77] on icon at bounding box center [98, 176] width 1110 height 1045
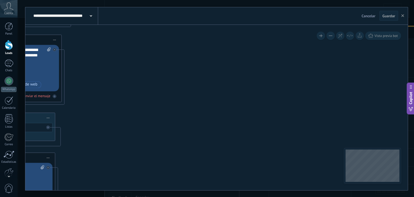
drag, startPoint x: 204, startPoint y: 117, endPoint x: 211, endPoint y: 114, distance: 7.3
click at [211, 78] on icon at bounding box center [99, 144] width 1110 height 1045
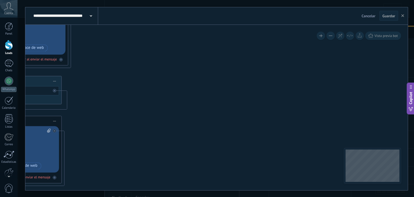
drag, startPoint x: 211, startPoint y: 114, endPoint x: 227, endPoint y: 56, distance: 60.4
click at [225, 60] on icon at bounding box center [106, 108] width 1110 height 1045
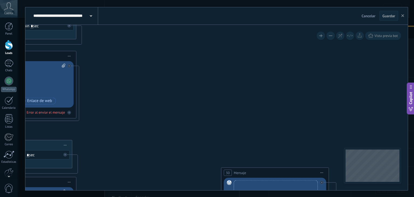
drag, startPoint x: 226, startPoint y: 120, endPoint x: 224, endPoint y: 77, distance: 43.5
click at [224, 78] on icon at bounding box center [120, 43] width 1110 height 1045
drag, startPoint x: 224, startPoint y: 98, endPoint x: 219, endPoint y: 73, distance: 26.1
click at [220, 74] on icon at bounding box center [120, 43] width 1110 height 1045
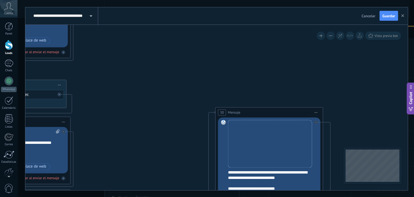
drag, startPoint x: 211, startPoint y: 83, endPoint x: 191, endPoint y: 102, distance: 27.8
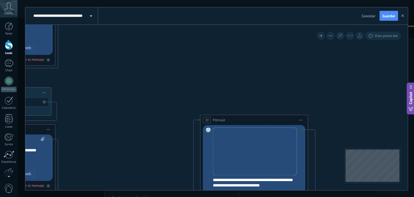
drag, startPoint x: 178, startPoint y: 105, endPoint x: 193, endPoint y: 47, distance: 59.5
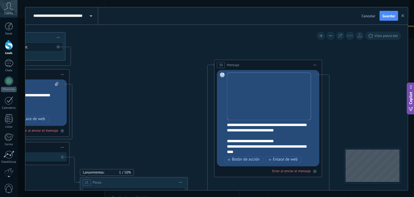
drag, startPoint x: 170, startPoint y: 100, endPoint x: 179, endPoint y: 62, distance: 39.3
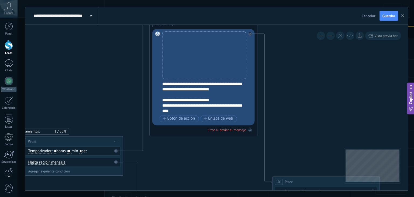
drag, startPoint x: 172, startPoint y: 108, endPoint x: 104, endPoint y: 81, distance: 73.5
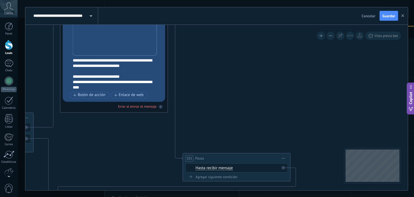
drag, startPoint x: 296, startPoint y: 83, endPoint x: 207, endPoint y: 59, distance: 92.0
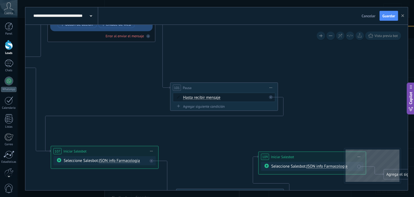
drag, startPoint x: 310, startPoint y: 63, endPoint x: 281, endPoint y: 20, distance: 52.1
click at [281, 20] on div "**********" at bounding box center [216, 98] width 383 height 183
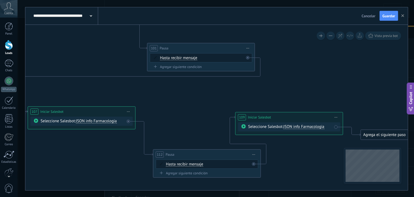
drag, startPoint x: 303, startPoint y: 78, endPoint x: 214, endPoint y: 66, distance: 90.4
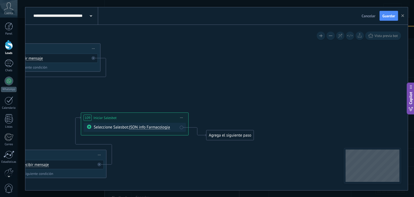
drag, startPoint x: 329, startPoint y: 73, endPoint x: 242, endPoint y: 85, distance: 88.6
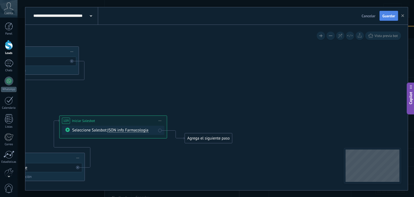
click at [391, 15] on span "Guardar" at bounding box center [389, 16] width 13 height 4
click at [402, 18] on button "button" at bounding box center [403, 16] width 8 height 10
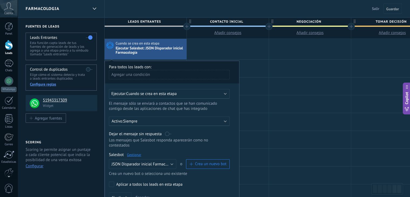
click at [264, 6] on div "FARMACOLOGIA Salir Cancelar Guardar" at bounding box center [214, 9] width 393 height 18
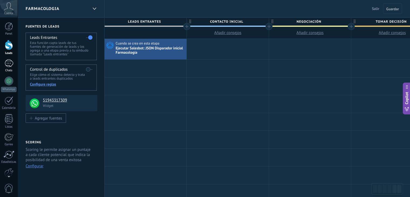
click at [9, 67] on link "1 Chats" at bounding box center [9, 65] width 18 height 13
